Goal: Task Accomplishment & Management: Manage account settings

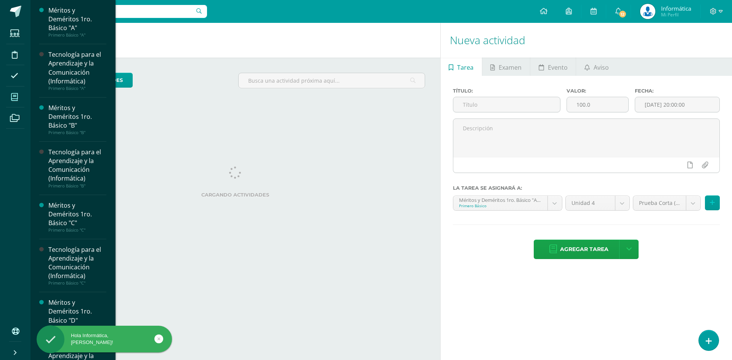
click at [22, 100] on span at bounding box center [14, 96] width 17 height 17
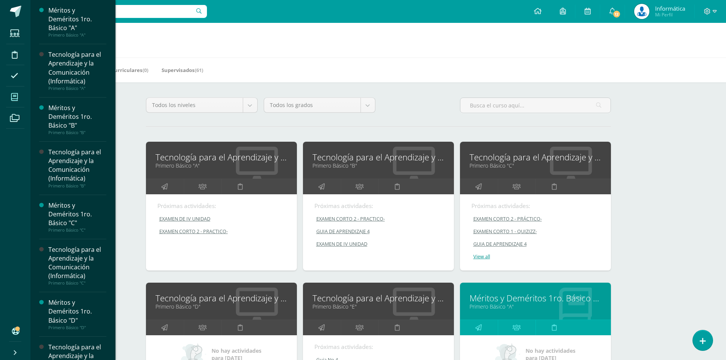
click at [672, 172] on div "Mis cursos Mis Cursos (61) Mis Extracurriculares (0) Supervisados (61) Todos lo…" at bounding box center [378, 318] width 696 height 590
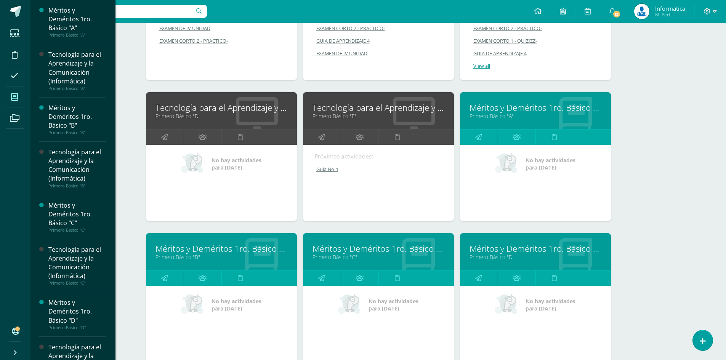
scroll to position [76, 0]
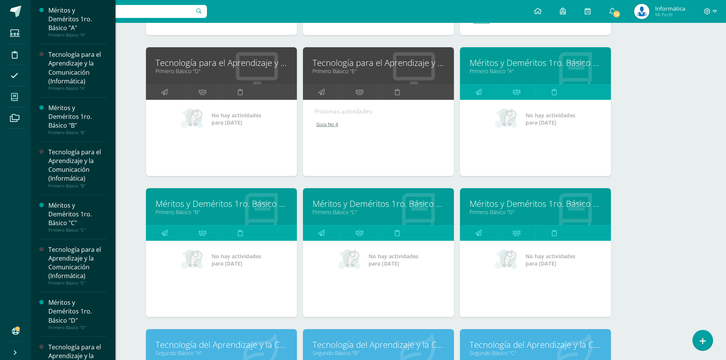
scroll to position [0, 0]
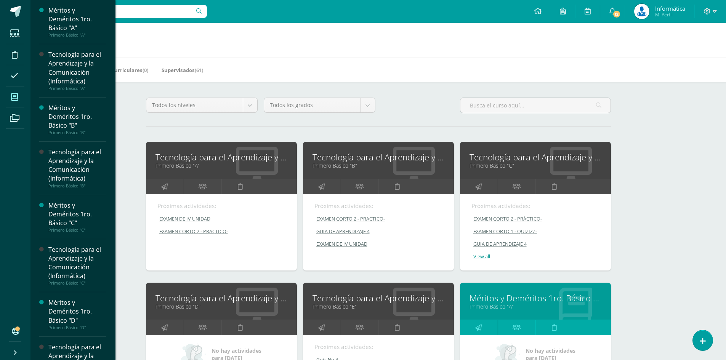
click at [300, 72] on div "Mis Cursos (61) Mis Extracurriculares (0) Supervisados (61)" at bounding box center [387, 70] width 714 height 25
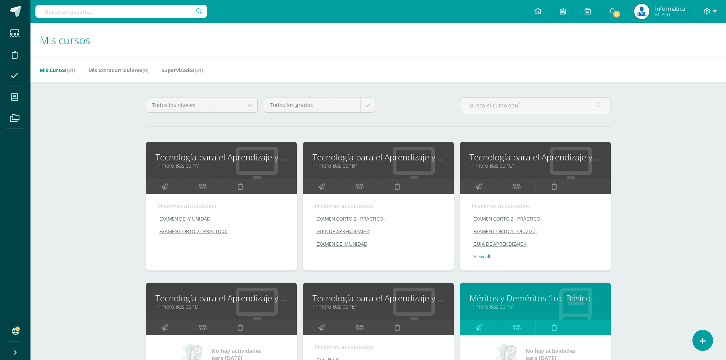
click at [21, 98] on span at bounding box center [14, 96] width 17 height 17
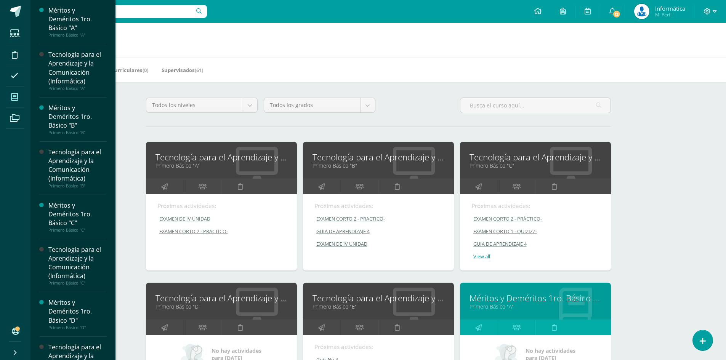
drag, startPoint x: 271, startPoint y: 56, endPoint x: 262, endPoint y: 52, distance: 9.4
click at [158, 16] on input "text" at bounding box center [121, 11] width 172 height 13
paste input "Eder andree Solares"
type input "Eder andree Solares"
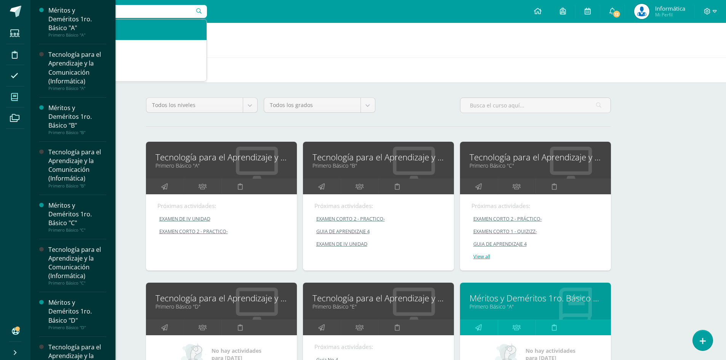
click at [155, 30] on div "Eder Andree Solares Osoy" at bounding box center [129, 26] width 141 height 8
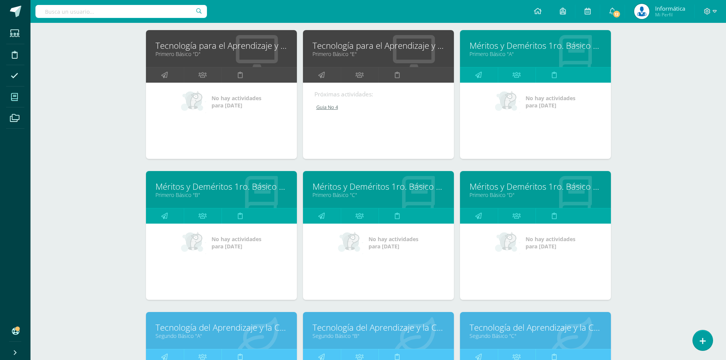
scroll to position [443, 0]
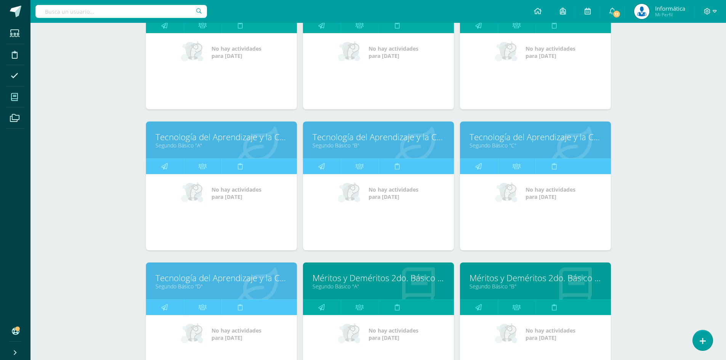
click at [489, 139] on link "Tecnología del Aprendizaje y la Comunicación (Informática)" at bounding box center [536, 137] width 132 height 12
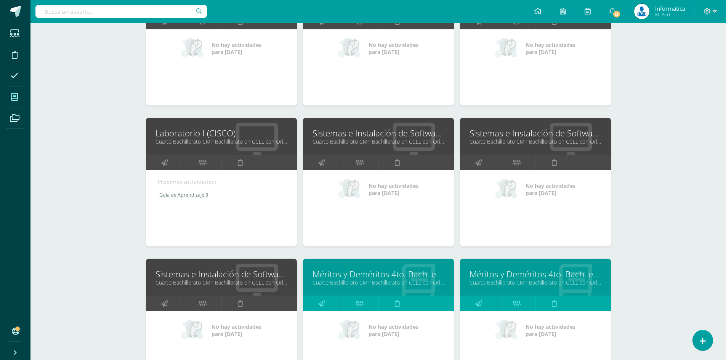
scroll to position [1472, 0]
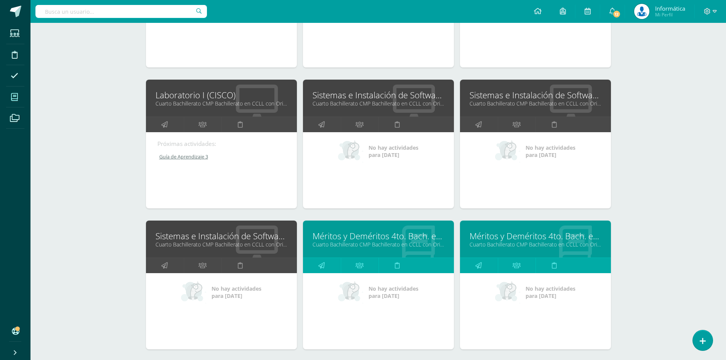
click at [495, 100] on link "Cuarto Bachillerato CMP Bachillerato en CCLL con Orientación en Computación "D"" at bounding box center [536, 103] width 132 height 7
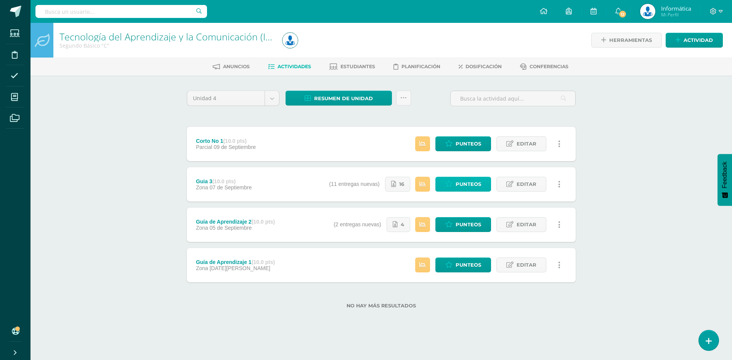
click at [468, 180] on span "Punteos" at bounding box center [468, 184] width 26 height 14
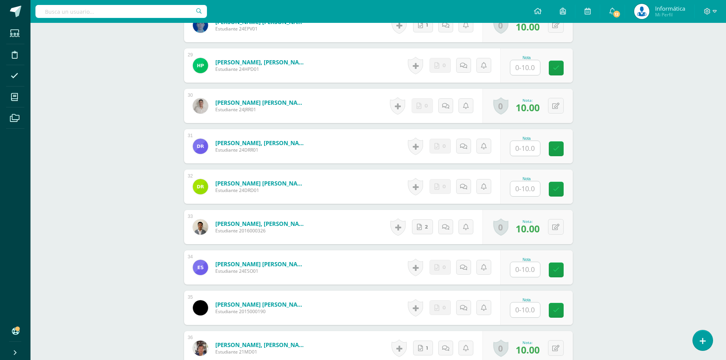
scroll to position [1424, 0]
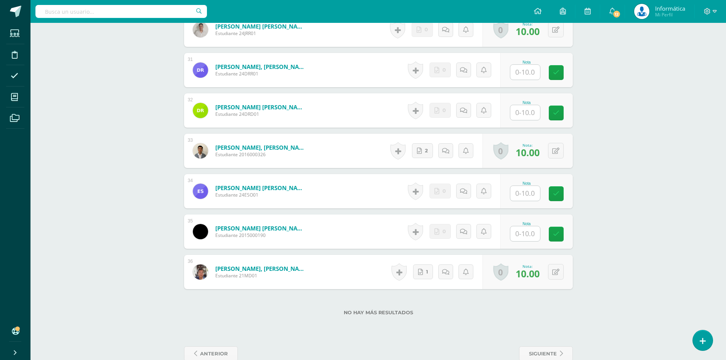
click at [528, 186] on input "text" at bounding box center [525, 193] width 30 height 15
type input "10"
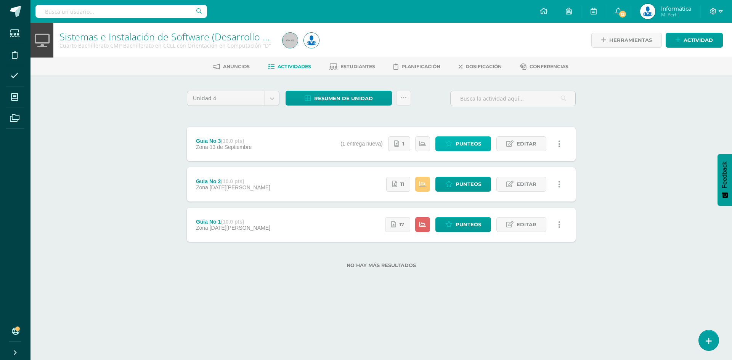
click at [479, 149] on span "Punteos" at bounding box center [468, 144] width 26 height 14
drag, startPoint x: 339, startPoint y: 97, endPoint x: 339, endPoint y: 89, distance: 8.4
click at [339, 97] on span "Resumen de unidad" at bounding box center [343, 98] width 59 height 14
click at [345, 58] on link "Descargar como PDF" at bounding box center [338, 61] width 81 height 12
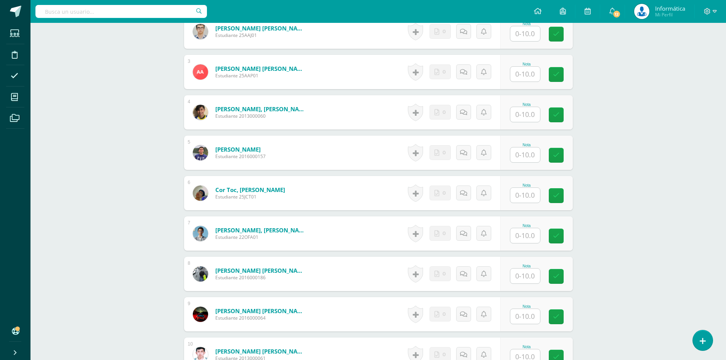
scroll to position [382, 0]
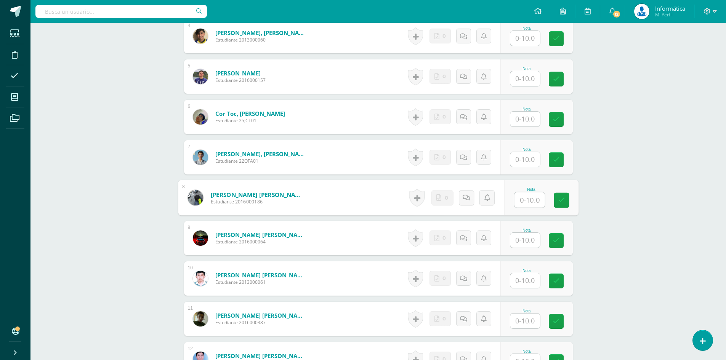
click at [525, 201] on input "text" at bounding box center [529, 199] width 30 height 15
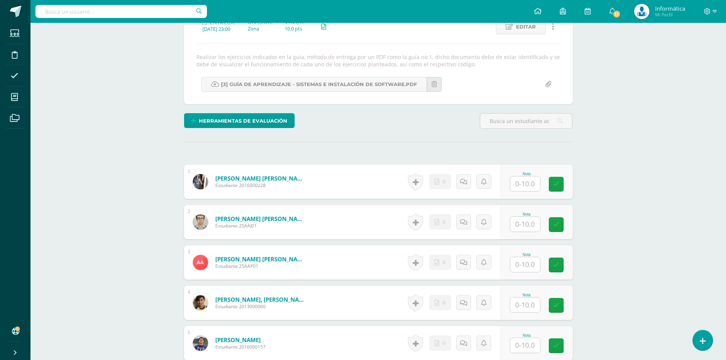
scroll to position [38, 0]
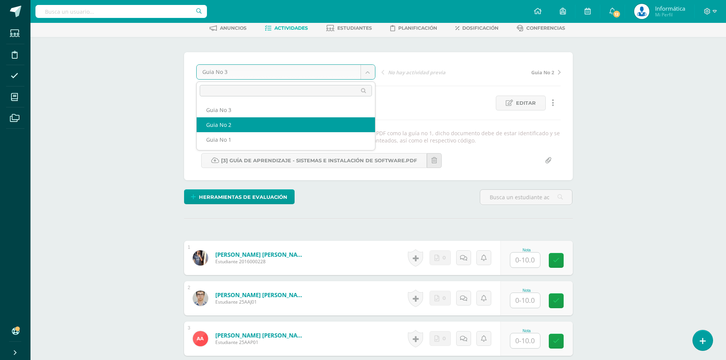
select select "/dashboard/teacher/grade-activity/179140/"
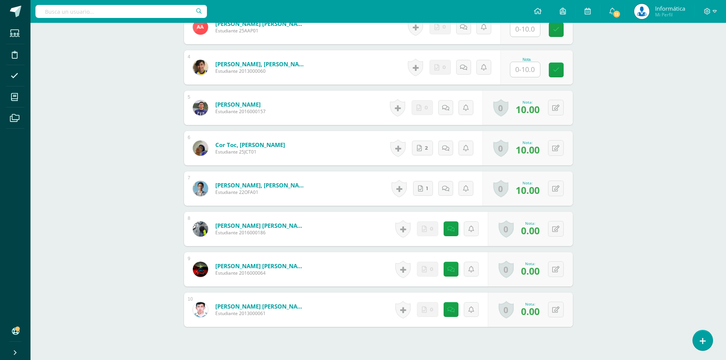
scroll to position [381, 0]
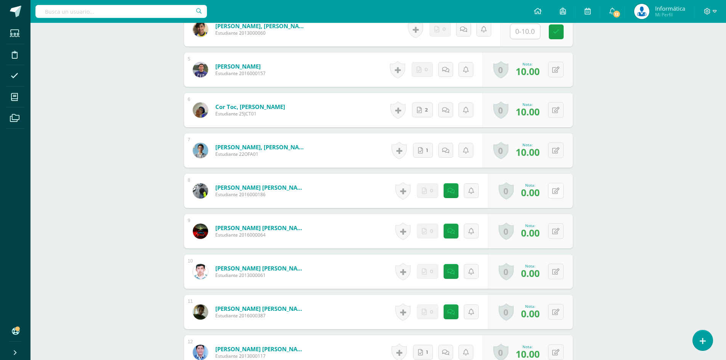
click at [557, 190] on icon at bounding box center [555, 191] width 7 height 6
type input "8"
click at [454, 193] on icon at bounding box center [450, 191] width 7 height 6
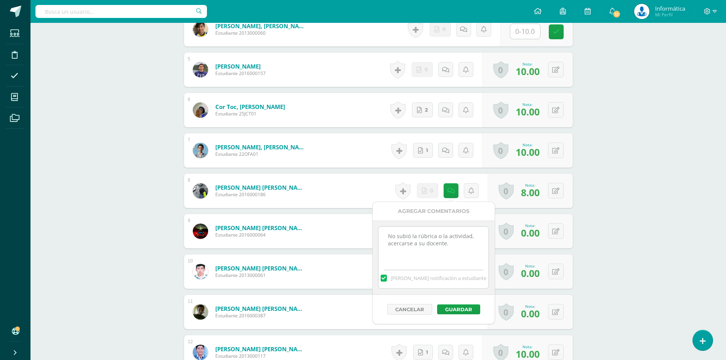
drag, startPoint x: 457, startPoint y: 251, endPoint x: 365, endPoint y: 228, distance: 94.7
type textarea "Entrego por correo el 12/09"
click at [444, 312] on button "Guardar" at bounding box center [456, 310] width 43 height 10
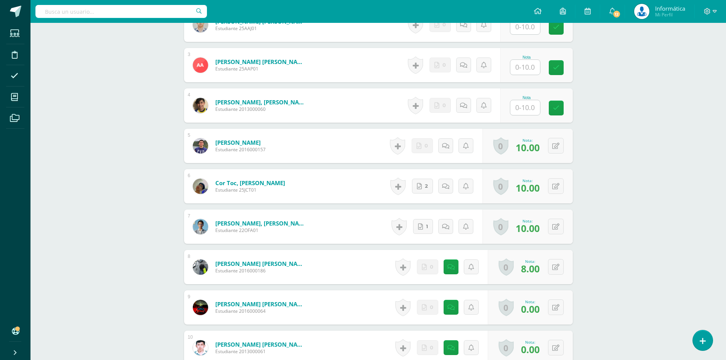
scroll to position [229, 0]
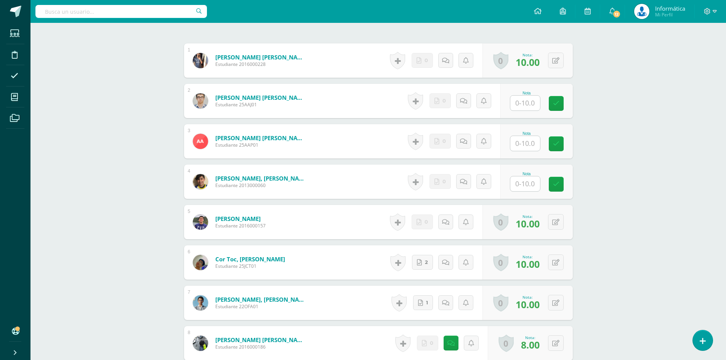
click at [533, 111] on input "text" at bounding box center [525, 103] width 30 height 15
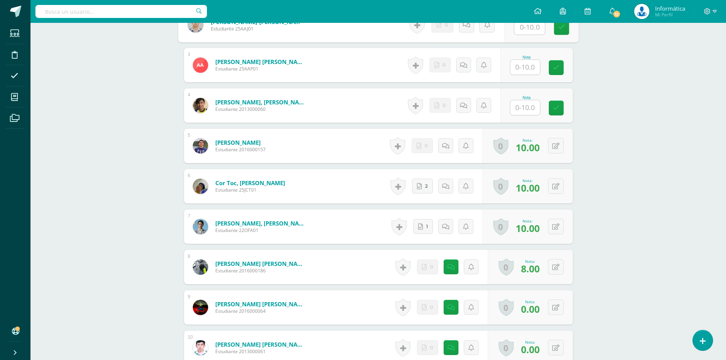
scroll to position [381, 0]
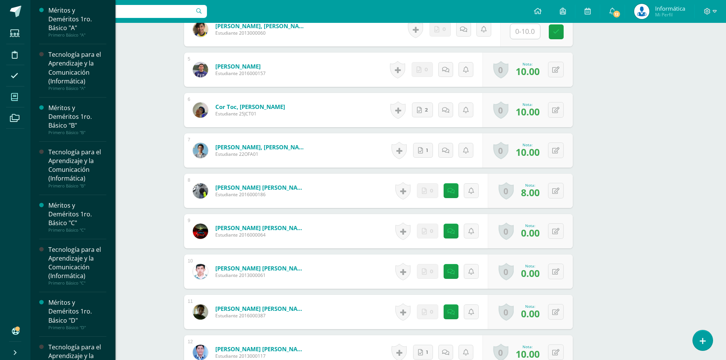
click at [16, 97] on icon at bounding box center [14, 97] width 7 height 8
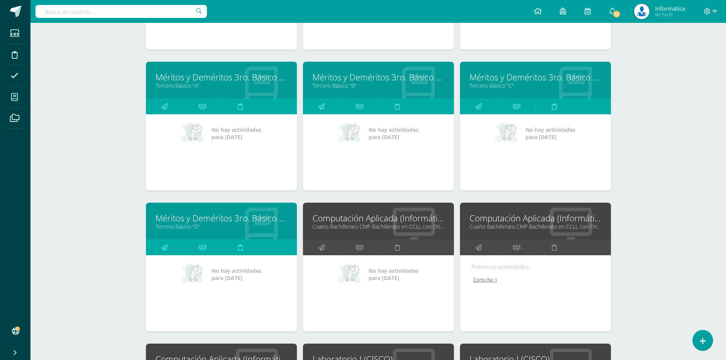
scroll to position [1029, 0]
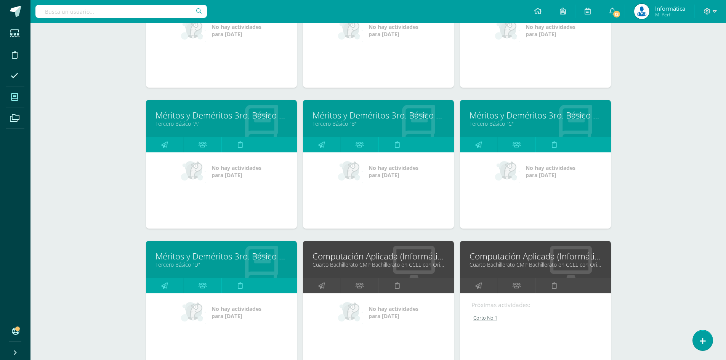
click at [654, 146] on div "Mis cursos Mis Cursos (61) Mis Extracurriculares (0) Supervisados (61) Todos lo…" at bounding box center [378, 346] width 696 height 2705
drag, startPoint x: 726, startPoint y: 142, endPoint x: 729, endPoint y: 133, distance: 9.9
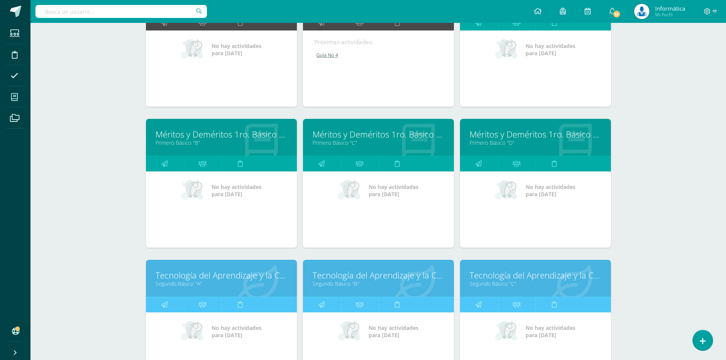
scroll to position [114, 0]
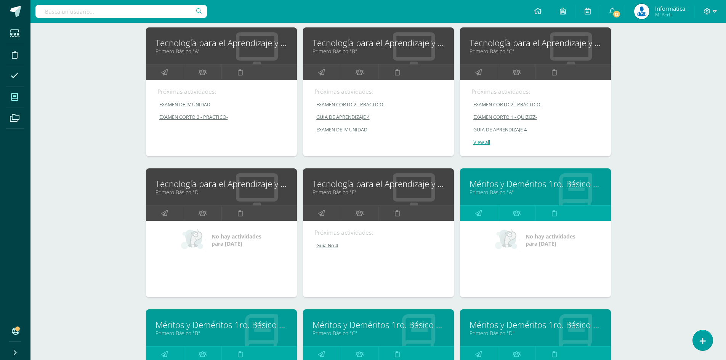
click at [369, 183] on link "Tecnología para el Aprendizaje y la Comunicación (Informática)" at bounding box center [379, 184] width 132 height 12
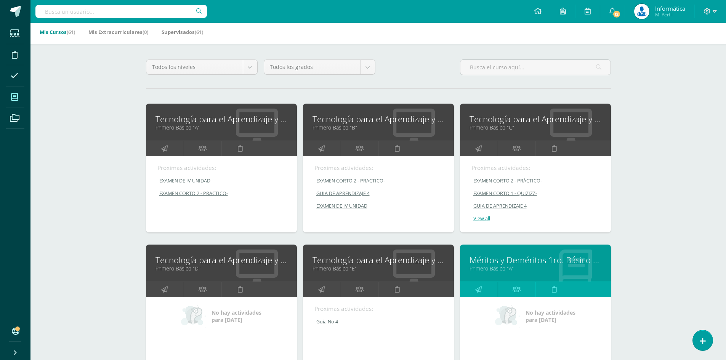
scroll to position [152, 0]
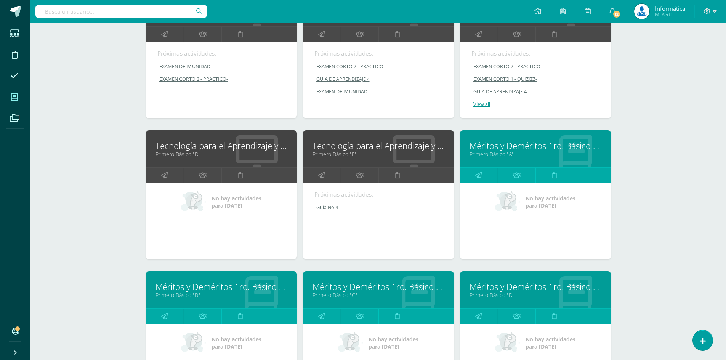
click at [205, 141] on link "Tecnología para el Aprendizaje y la Comunicación (Informática)" at bounding box center [221, 146] width 132 height 12
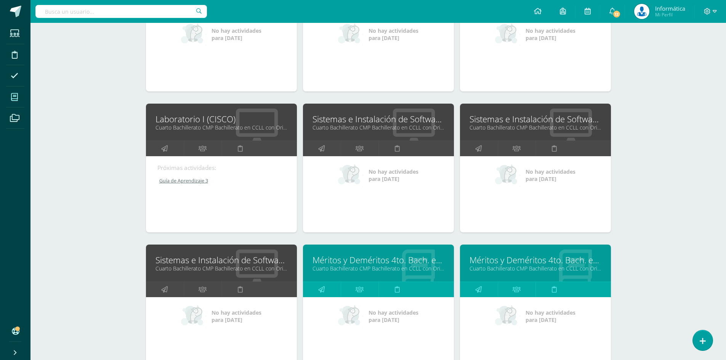
scroll to position [1486, 0]
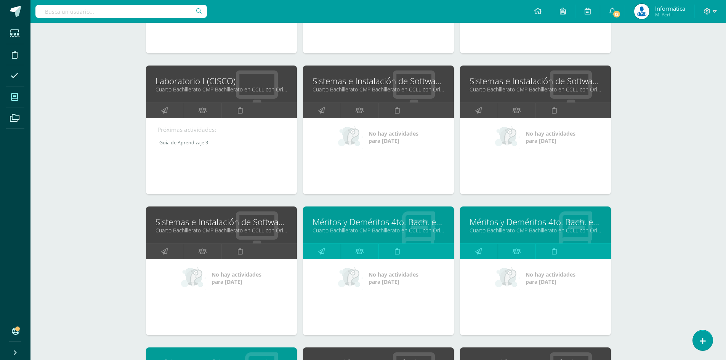
click at [139, 12] on input "text" at bounding box center [121, 11] width 172 height 13
paste input "[PERSON_NAME]"
type input "[PERSON_NAME]"
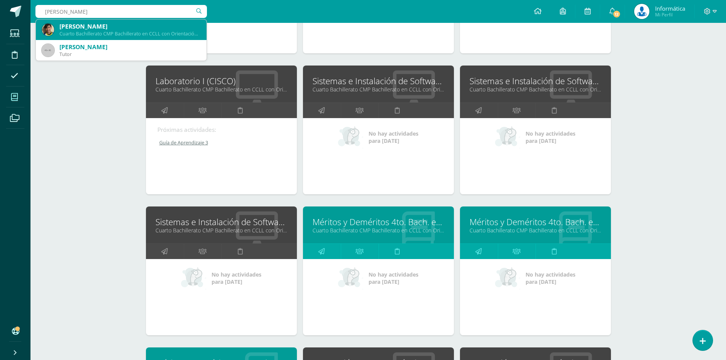
click at [134, 27] on div "[PERSON_NAME]" at bounding box center [129, 26] width 141 height 8
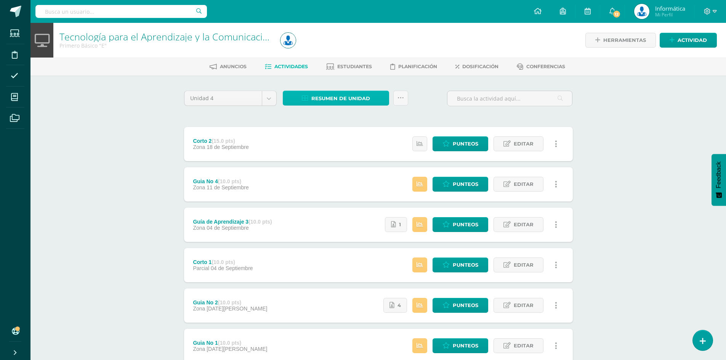
click at [367, 104] on span "Resumen de unidad" at bounding box center [340, 98] width 59 height 14
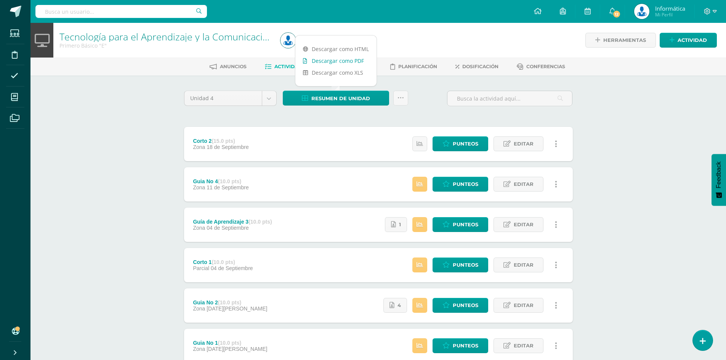
click at [351, 64] on link "Descargar como PDF" at bounding box center [335, 61] width 81 height 12
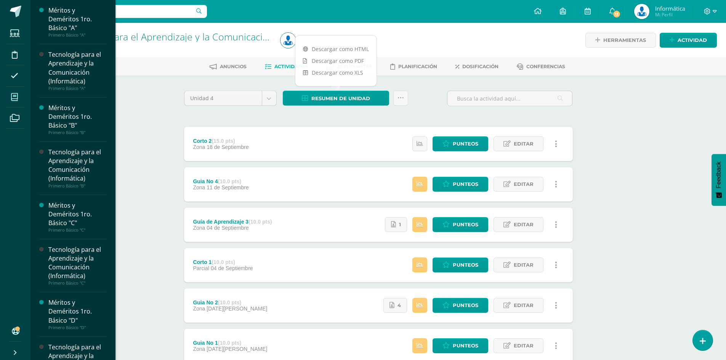
click at [14, 91] on span at bounding box center [14, 96] width 17 height 17
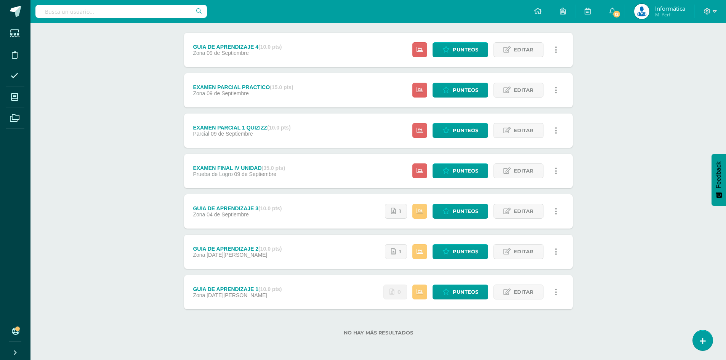
scroll to position [18, 0]
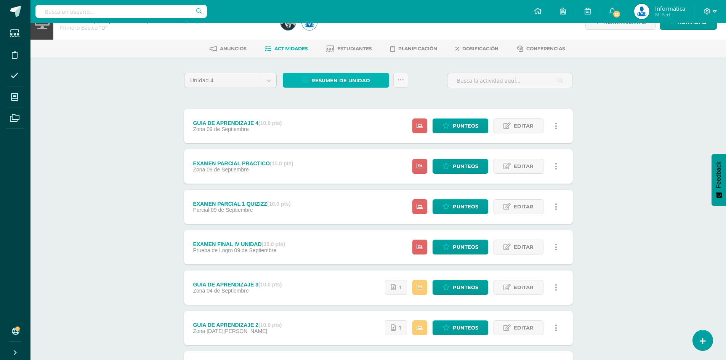
click at [349, 75] on span "Resumen de unidad" at bounding box center [340, 81] width 59 height 14
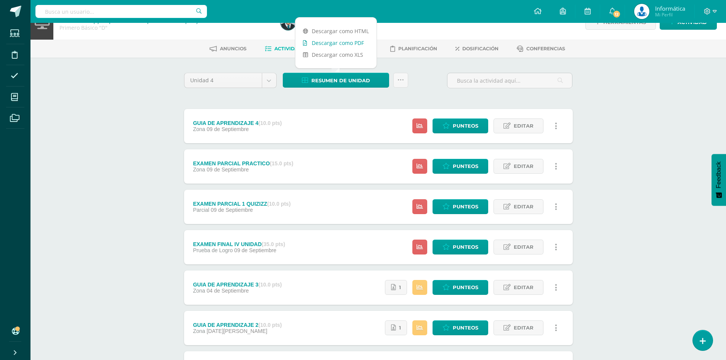
click at [351, 45] on link "Descargar como PDF" at bounding box center [335, 43] width 81 height 12
click at [126, 61] on div "Tecnología para el Aprendizaje y la Comunicación (Informática) Primero Básico "…" at bounding box center [378, 220] width 696 height 431
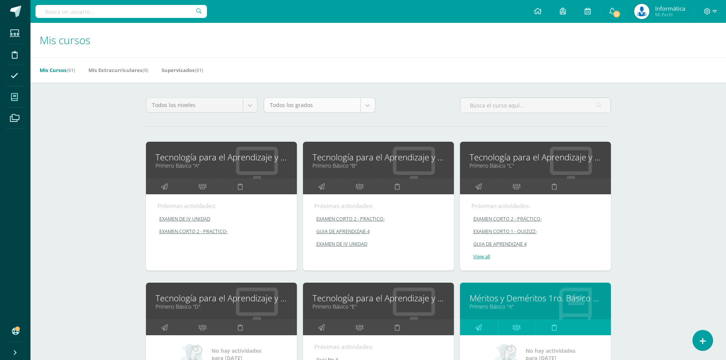
click at [352, 103] on body "Estudiantes Disciplina Asistencia Mis cursos Archivos Soporte Centro de ayuda Ú…" at bounding box center [363, 306] width 726 height 613
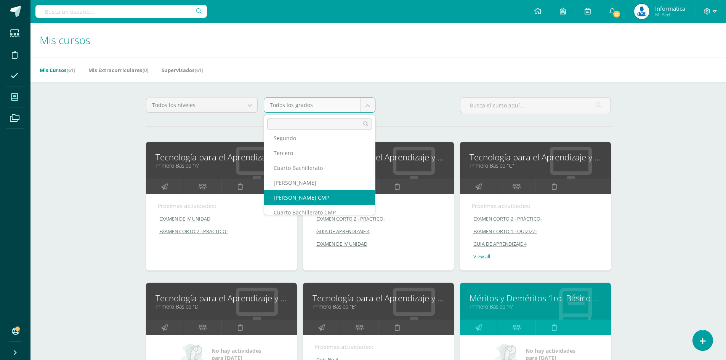
scroll to position [114, 0]
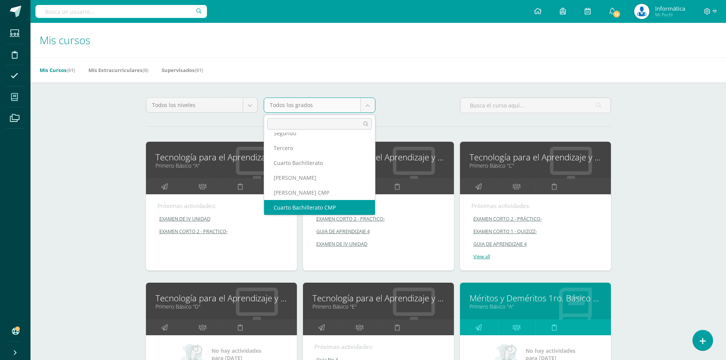
select select "13"
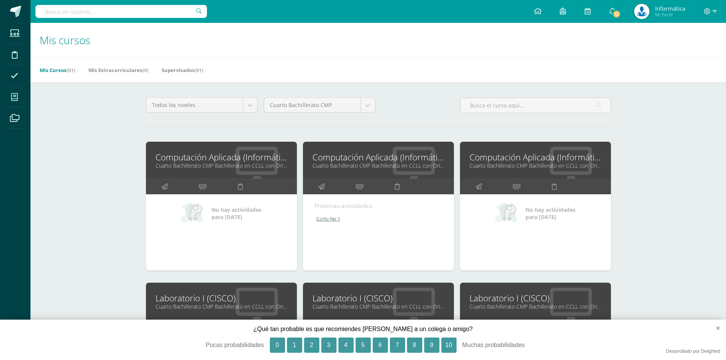
scroll to position [38, 0]
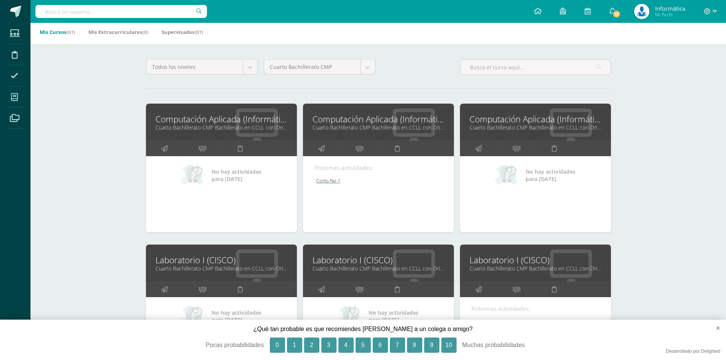
click at [361, 115] on link "Computación Aplicada (Informática)" at bounding box center [379, 119] width 132 height 12
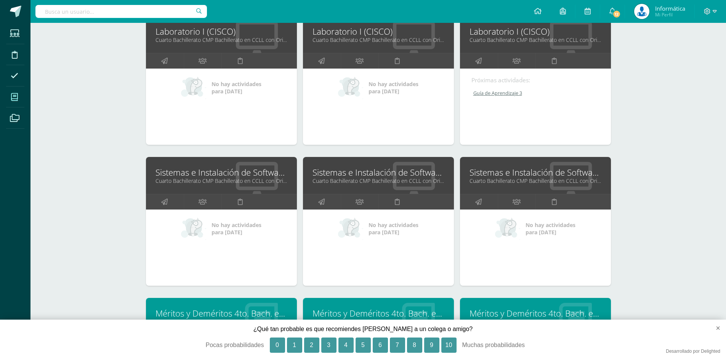
scroll to position [305, 0]
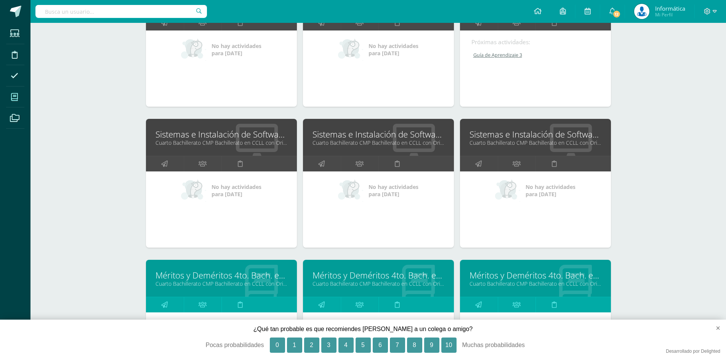
click at [394, 135] on link "Sistemas e Instalación de Software (Desarrollo de Software)" at bounding box center [379, 134] width 132 height 12
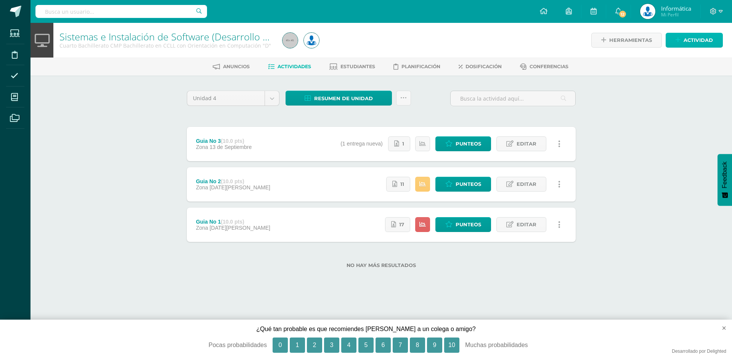
click at [679, 37] on icon at bounding box center [677, 40] width 5 height 6
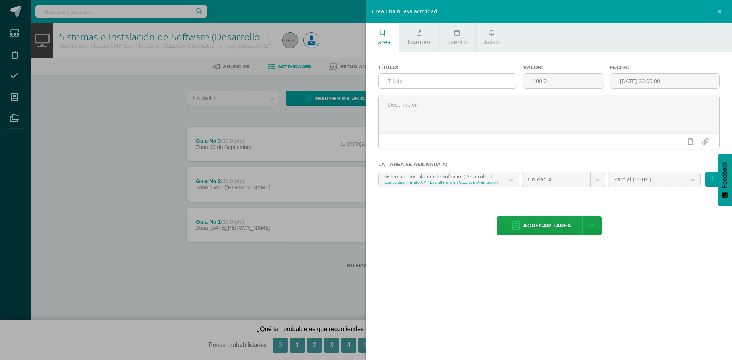
click at [470, 82] on input "text" at bounding box center [447, 81] width 138 height 15
type input "Corto 1"
drag, startPoint x: 545, startPoint y: 81, endPoint x: 497, endPoint y: 80, distance: 47.7
click at [497, 80] on div "Título: Corto 1 Valor: 100.0 Fecha: 2025-09-12 20:00:00" at bounding box center [549, 79] width 348 height 30
click at [673, 82] on input "[DATE] 20:00:00" at bounding box center [664, 81] width 109 height 15
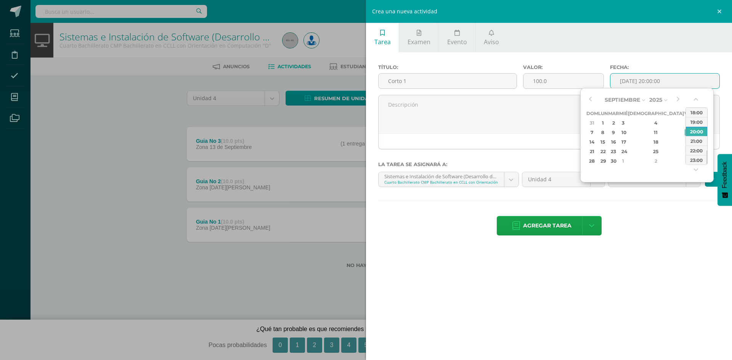
drag, startPoint x: 653, startPoint y: 119, endPoint x: 649, endPoint y: 115, distance: 5.7
click at [651, 117] on table "Dom Lun Mar Mié Jue Vie Sáb 31 1 2 3 4 5 6 7 8 9 10 11 12 13 14 15 16 17 18 19 …" at bounding box center [644, 137] width 116 height 57
click at [684, 120] on div "5" at bounding box center [687, 123] width 7 height 9
click at [688, 157] on div "23:00" at bounding box center [696, 160] width 21 height 10
type input "2025-09-05 23:00"
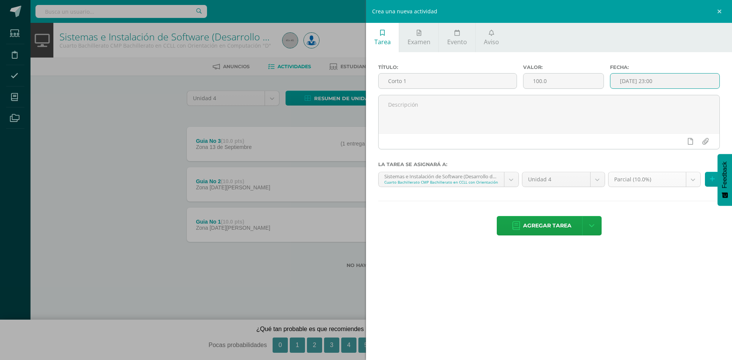
click at [633, 179] on body "Estudiantes Disciplina Asistencia Mis cursos Archivos Soporte Centro de ayuda Ú…" at bounding box center [366, 146] width 732 height 293
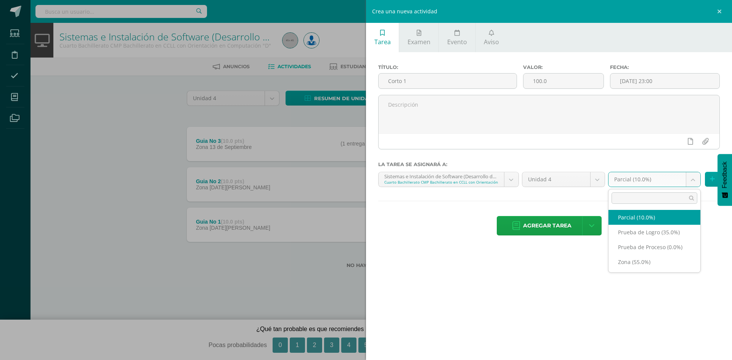
click at [639, 140] on body "Estudiantes Disciplina Asistencia Mis cursos Archivos Soporte Centro de ayuda Ú…" at bounding box center [366, 146] width 732 height 293
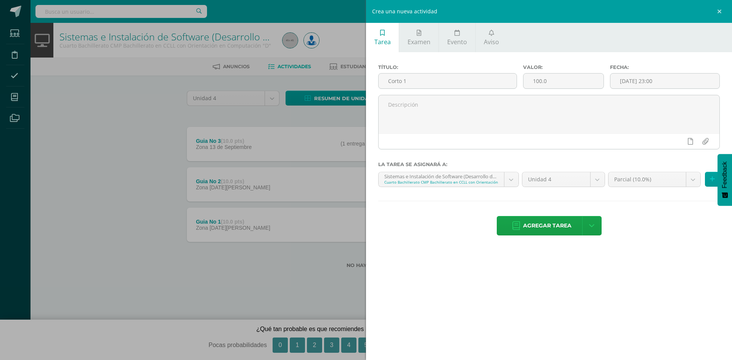
click at [518, 230] on link "Agregar tarea" at bounding box center [542, 225] width 90 height 19
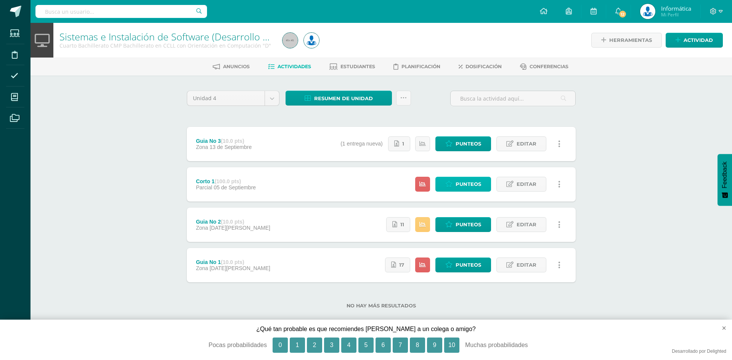
click at [464, 188] on span "Punteos" at bounding box center [468, 184] width 26 height 14
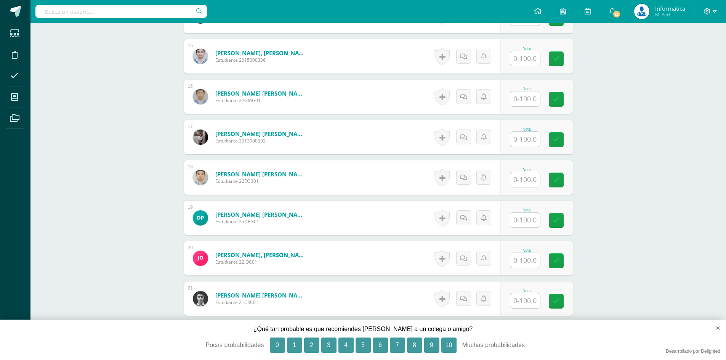
scroll to position [829, 0]
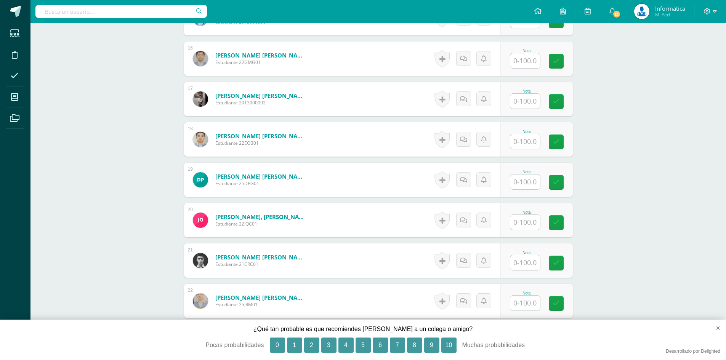
click at [533, 260] on input "text" at bounding box center [525, 262] width 30 height 15
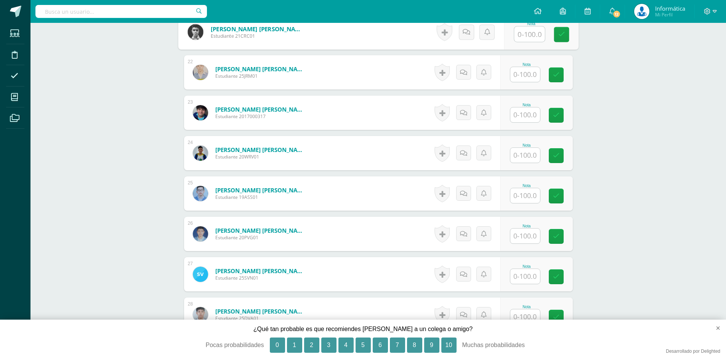
scroll to position [1096, 0]
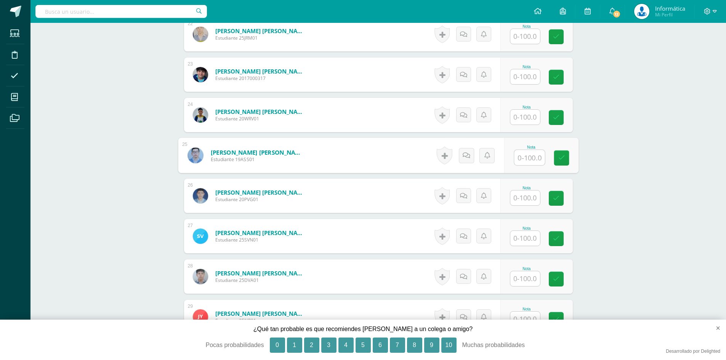
click at [526, 158] on input "text" at bounding box center [529, 157] width 30 height 15
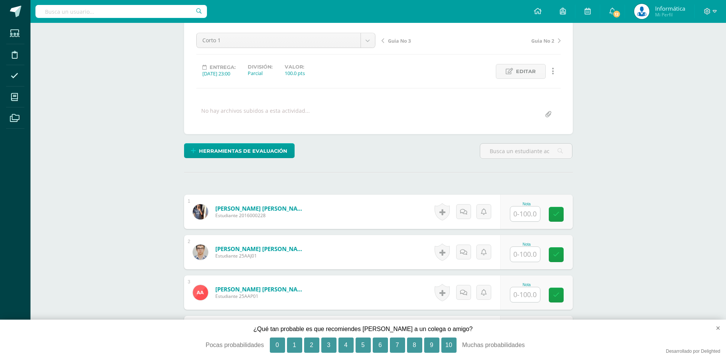
scroll to position [53, 0]
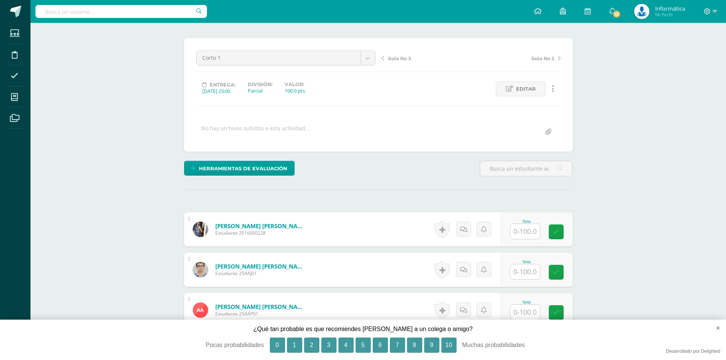
click at [525, 93] on span "Editar" at bounding box center [526, 89] width 20 height 14
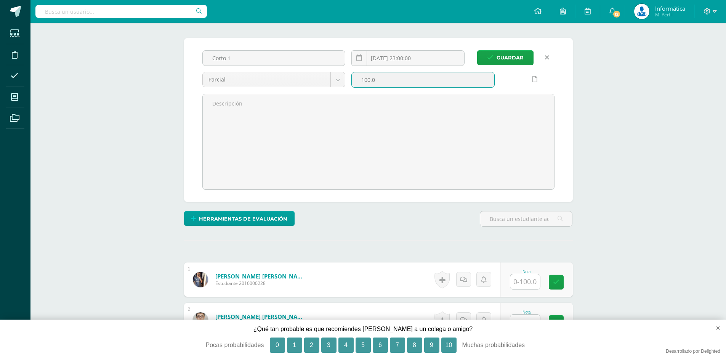
drag, startPoint x: 386, startPoint y: 85, endPoint x: 358, endPoint y: 85, distance: 28.2
click at [358, 85] on input "100.0" at bounding box center [423, 79] width 143 height 15
type input "10"
click at [500, 57] on span "Guardar" at bounding box center [510, 58] width 27 height 14
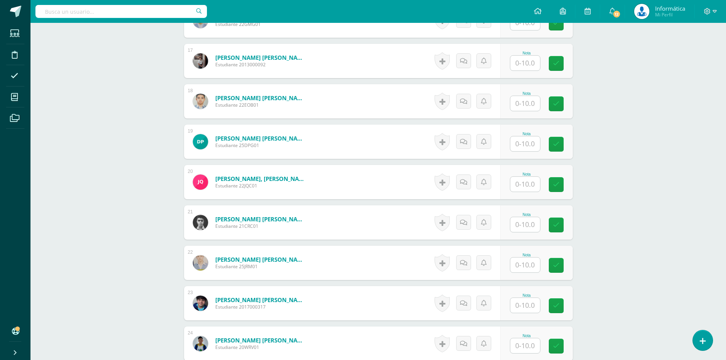
scroll to position [906, 0]
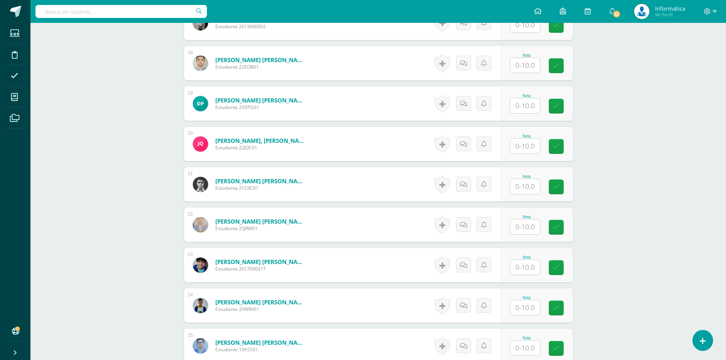
click at [531, 186] on input "text" at bounding box center [525, 186] width 30 height 15
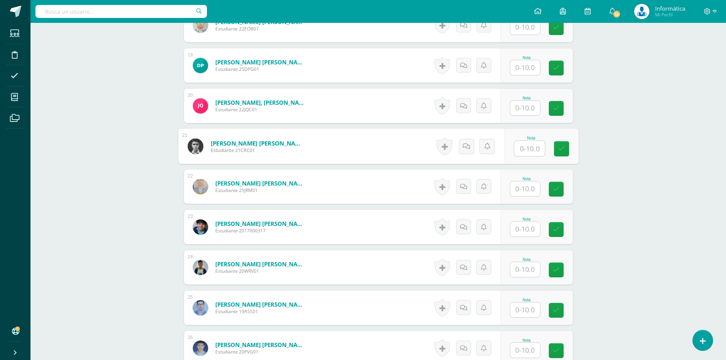
scroll to position [1020, 0]
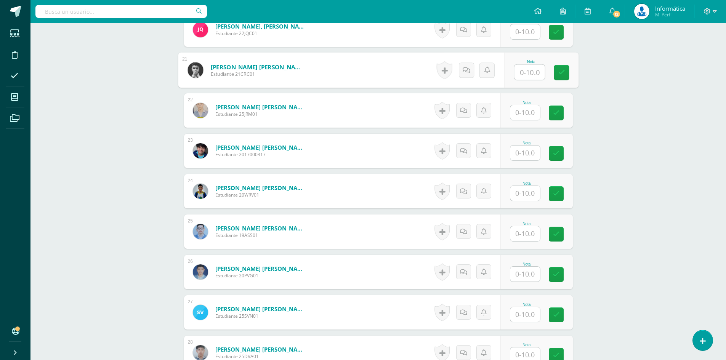
click at [530, 223] on div "Nota" at bounding box center [527, 224] width 34 height 4
click at [532, 235] on input "text" at bounding box center [529, 233] width 30 height 15
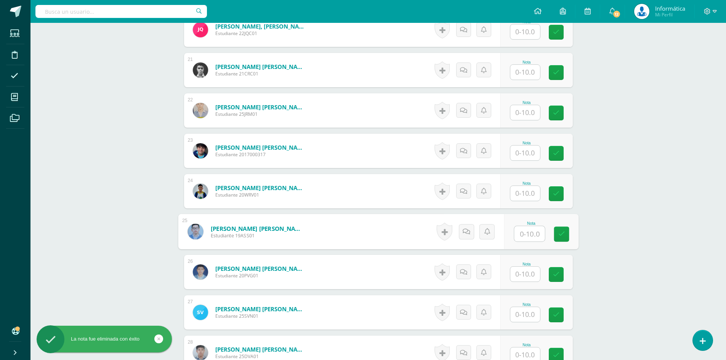
click at [532, 236] on input "text" at bounding box center [529, 233] width 30 height 15
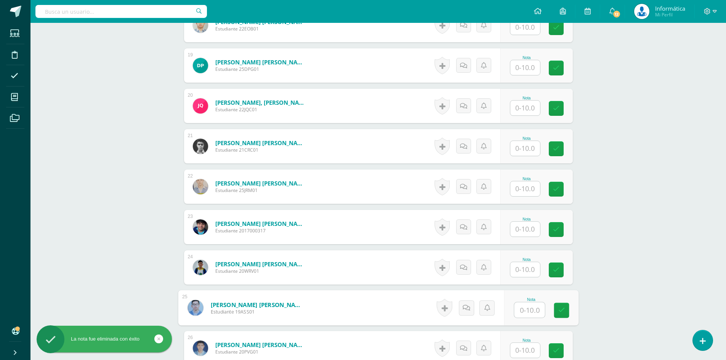
scroll to position [1096, 0]
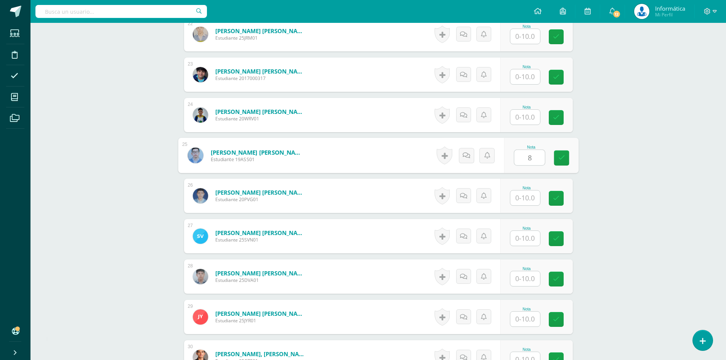
type input "8"
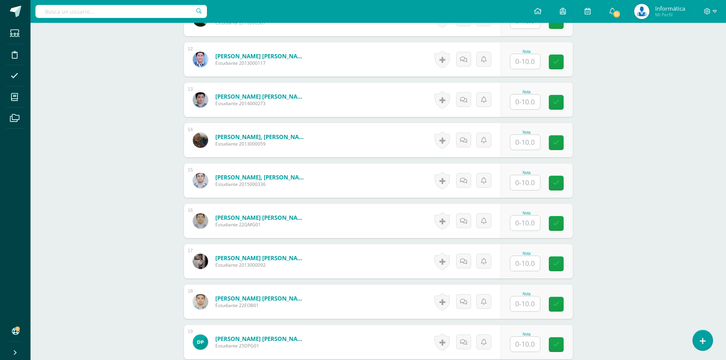
scroll to position [562, 0]
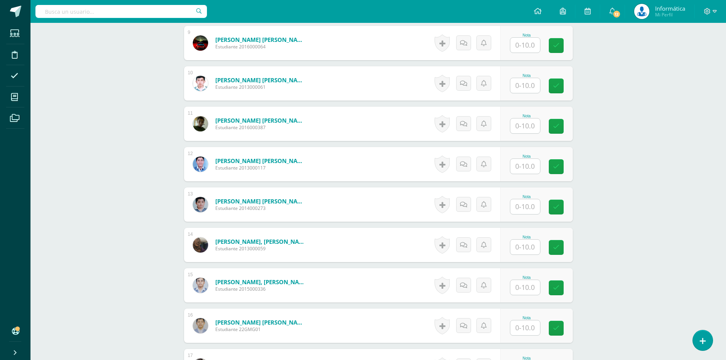
drag, startPoint x: 724, startPoint y: 170, endPoint x: 724, endPoint y: 141, distance: 29.0
click at [724, 141] on div "Sistemas e Instalación de Software (Desarrollo de Software) Cuarto Bachillerato…" at bounding box center [378, 249] width 696 height 1576
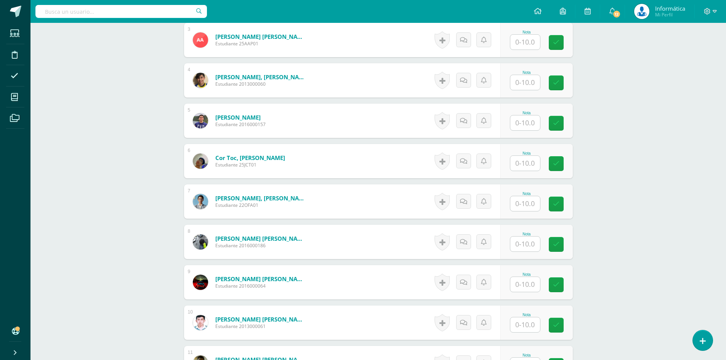
scroll to position [321, 0]
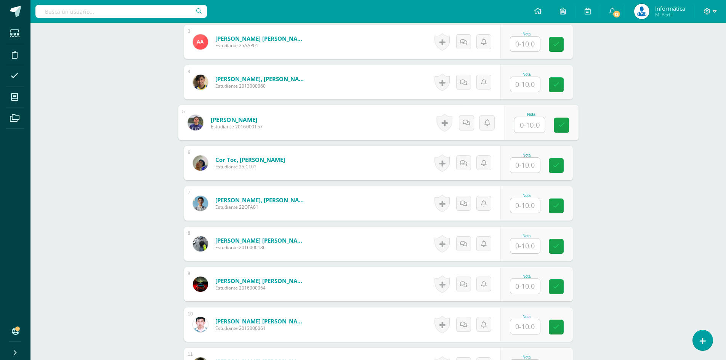
click at [523, 123] on input "text" at bounding box center [529, 124] width 30 height 15
type input "8"
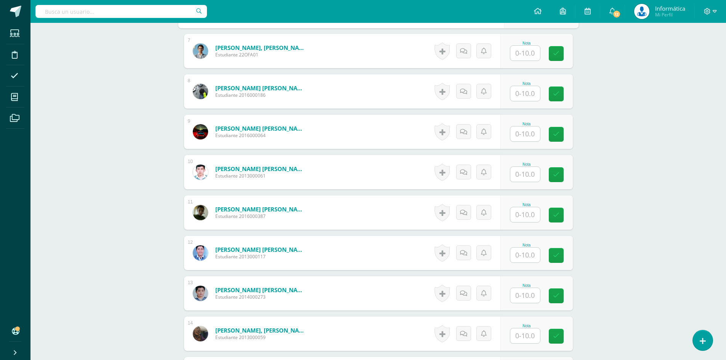
scroll to position [511, 0]
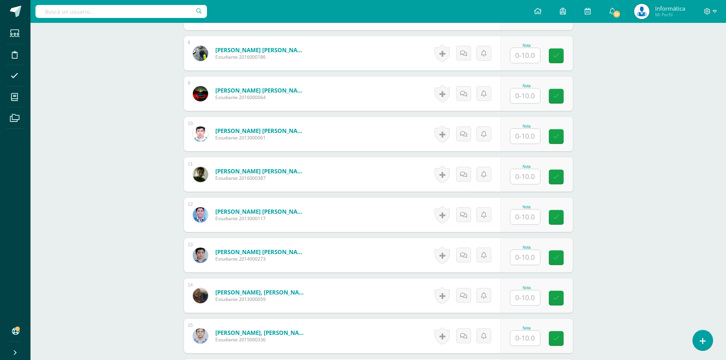
click at [521, 176] on input "text" at bounding box center [525, 176] width 30 height 15
type input "7"
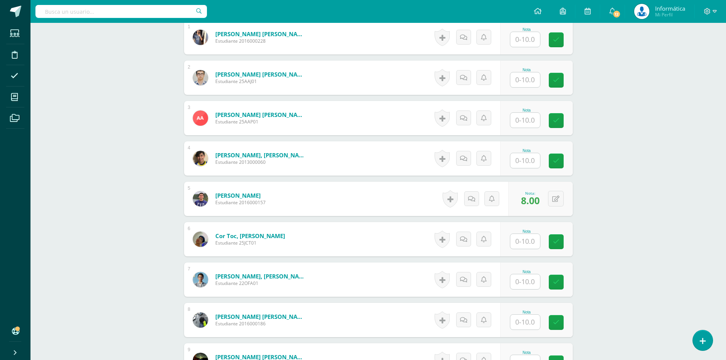
scroll to position [207, 0]
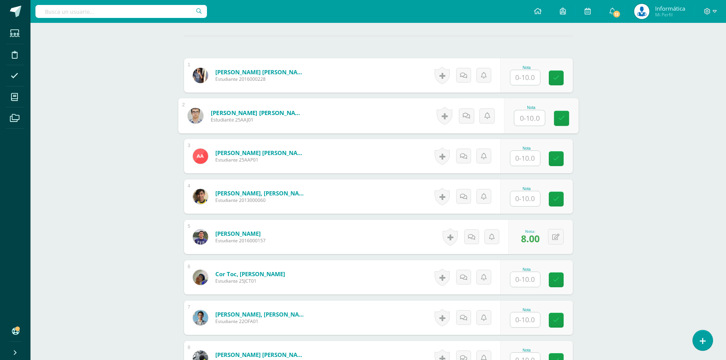
click at [517, 123] on input "text" at bounding box center [529, 118] width 30 height 15
type input "7"
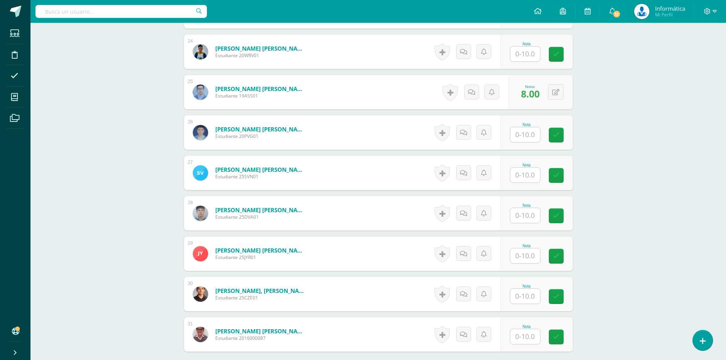
scroll to position [1121, 0]
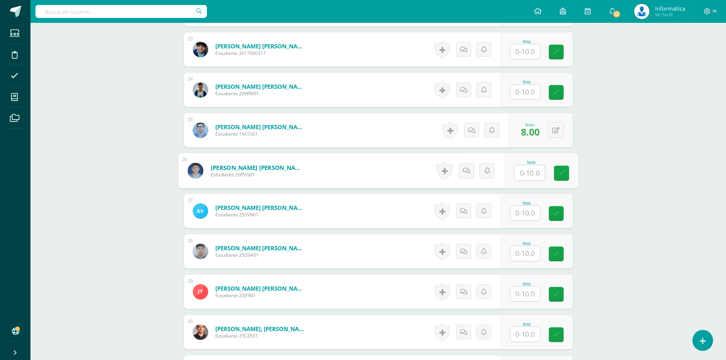
click at [534, 177] on input "text" at bounding box center [529, 172] width 30 height 15
type input "7"
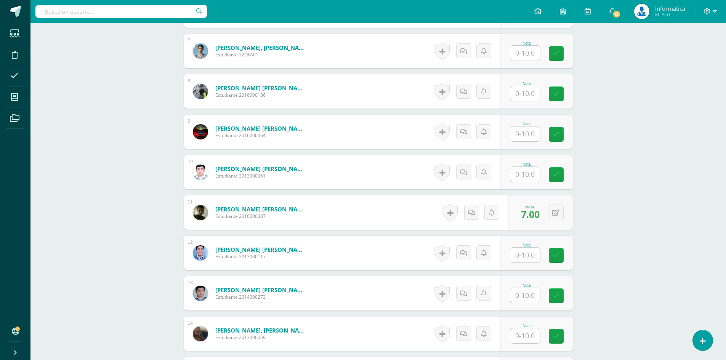
scroll to position [435, 0]
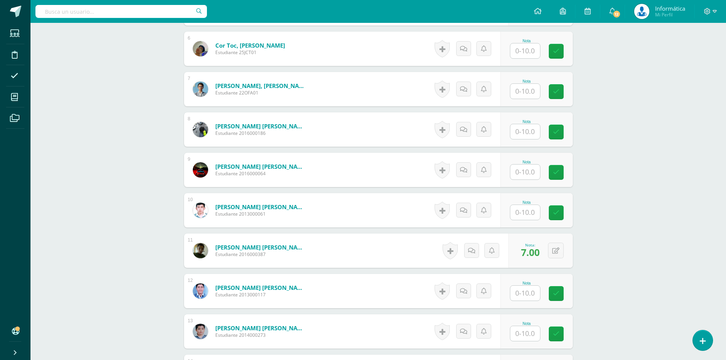
click at [527, 180] on div "Nota" at bounding box center [536, 170] width 72 height 34
click at [527, 174] on input "text" at bounding box center [525, 172] width 30 height 15
type input "7"
